Goal: Task Accomplishment & Management: Manage account settings

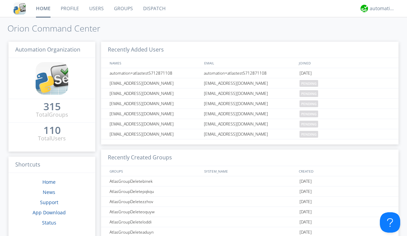
click at [96, 8] on link "Users" at bounding box center [96, 8] width 25 height 17
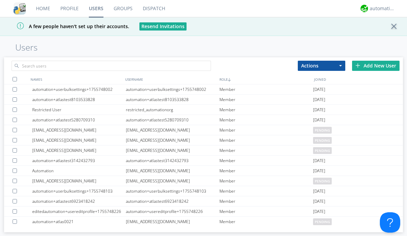
click at [375, 65] on div "Add New User" at bounding box center [375, 66] width 47 height 10
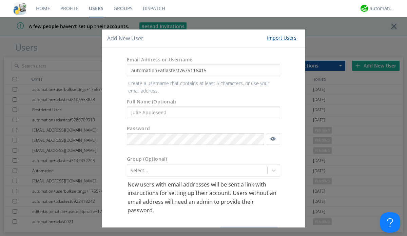
type input "automation+atlastest7675116415"
click at [196, 164] on div "Select..." at bounding box center [203, 170] width 153 height 13
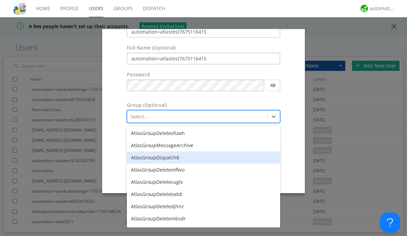
click at [246, 183] on button "Create User Account" at bounding box center [249, 178] width 58 height 10
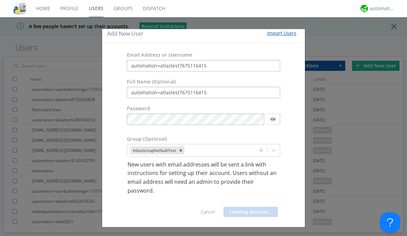
scroll to position [5, 0]
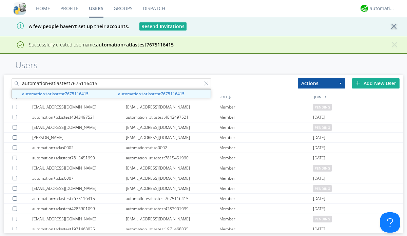
type input "automation+atlastest7675116415"
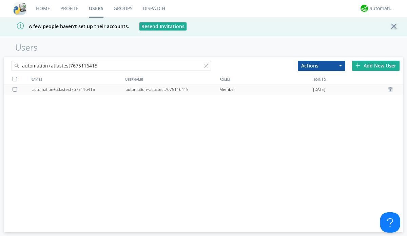
click at [172, 89] on div "automation+atlastest7675116415" at bounding box center [173, 89] width 94 height 10
